Goal: Information Seeking & Learning: Find specific fact

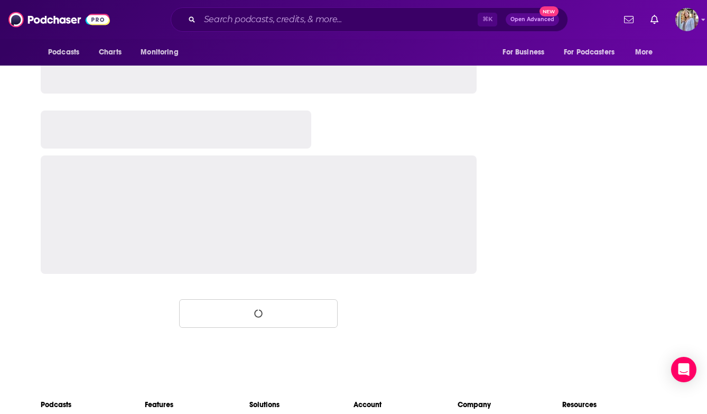
scroll to position [1696, 0]
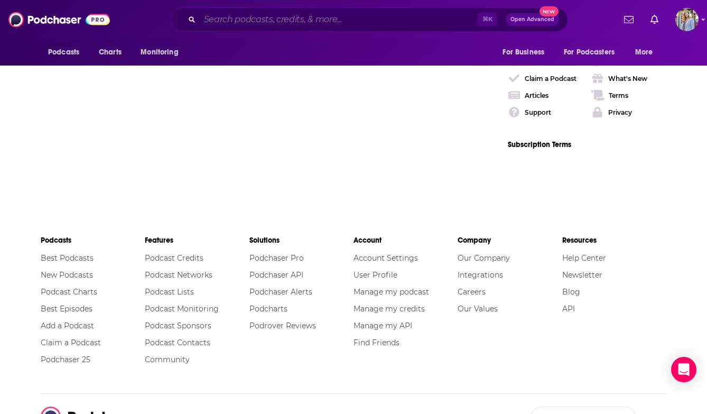
click at [210, 23] on input "Search podcasts, credits, & more..." at bounding box center [339, 19] width 278 height 17
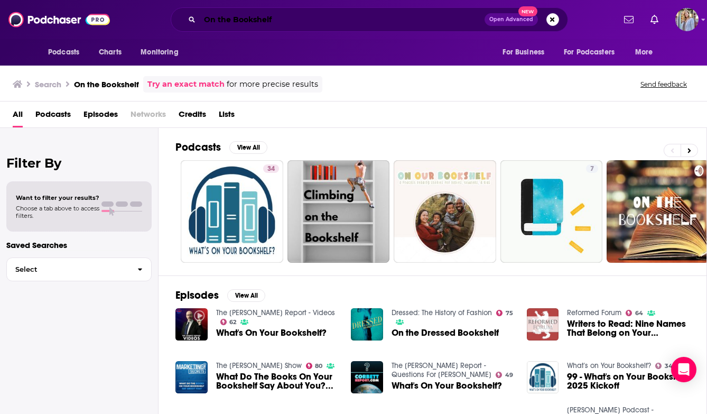
click at [204, 24] on input "On the Bookshelf" at bounding box center [342, 19] width 285 height 17
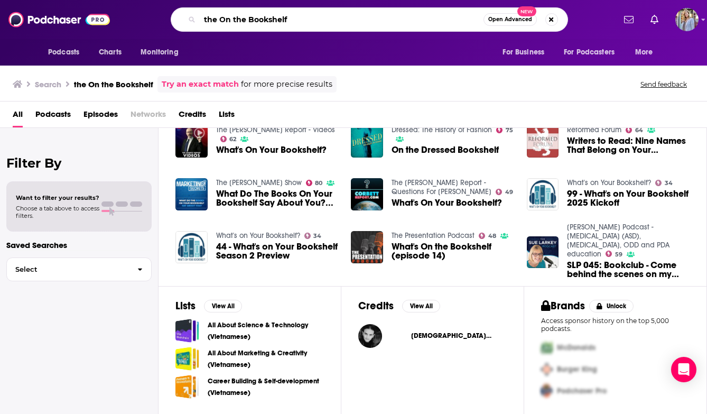
click at [319, 23] on input "the On the Bookshelf" at bounding box center [342, 19] width 284 height 17
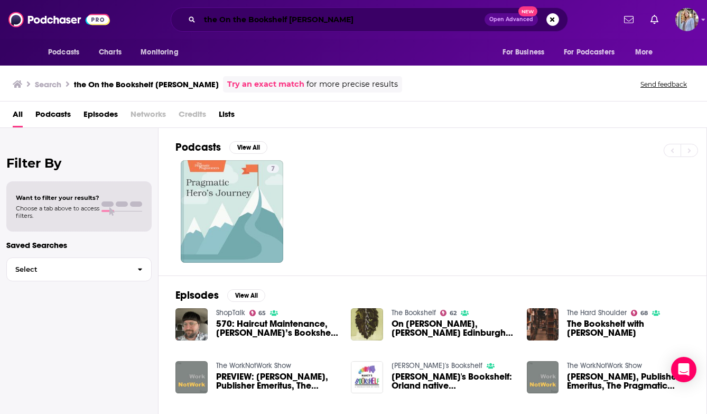
click at [323, 15] on input "the On the Bookshelf [PERSON_NAME]" at bounding box center [342, 19] width 285 height 17
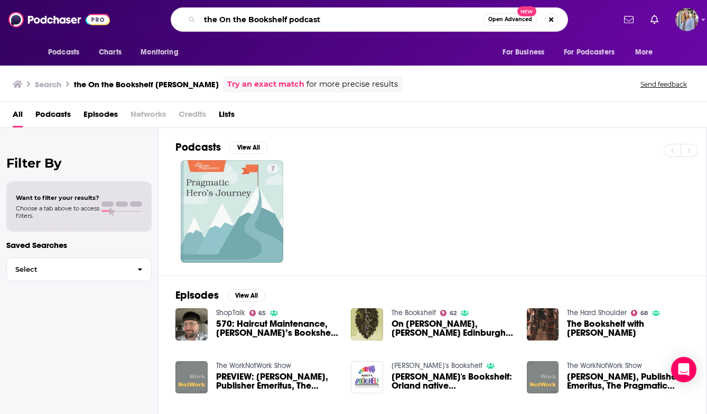
type input "the On the Bookshelf podcast"
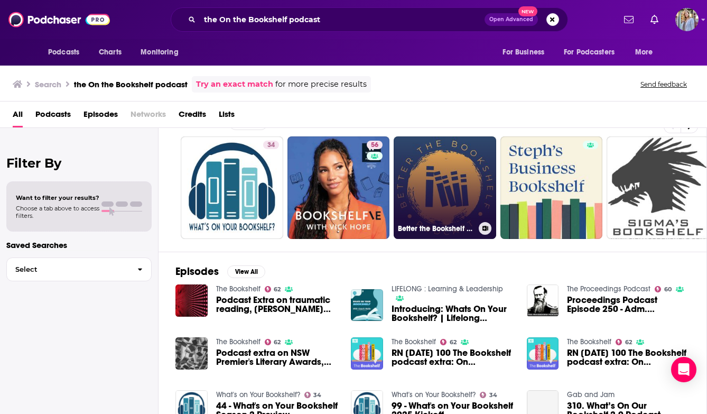
scroll to position [3, 0]
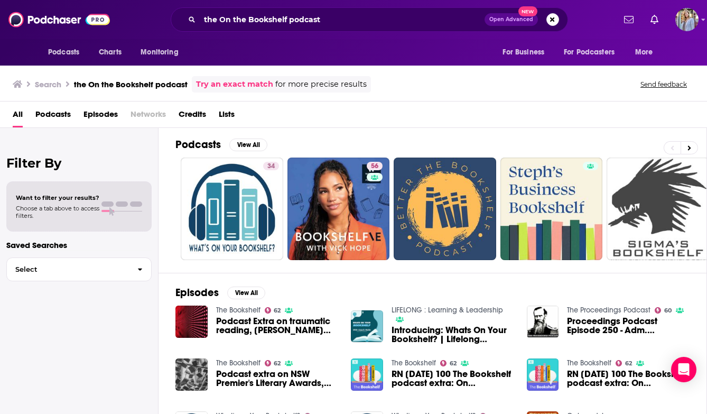
click at [54, 115] on span "Podcasts" at bounding box center [52, 117] width 35 height 22
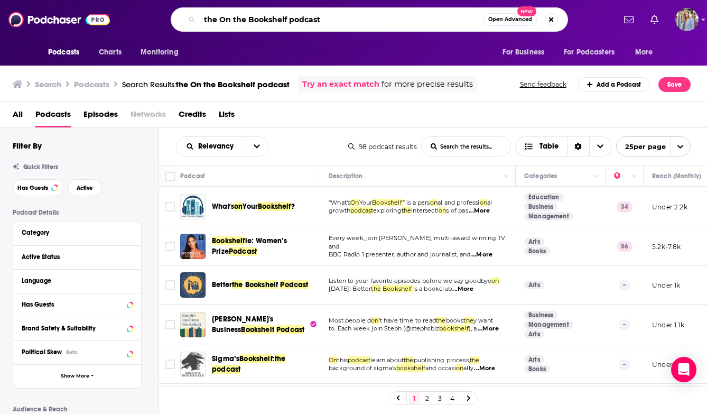
drag, startPoint x: 338, startPoint y: 21, endPoint x: 244, endPoint y: 19, distance: 93.6
click at [244, 19] on input "the On the Bookshelf podcast" at bounding box center [342, 19] width 284 height 17
